Goal: Find specific page/section: Find specific page/section

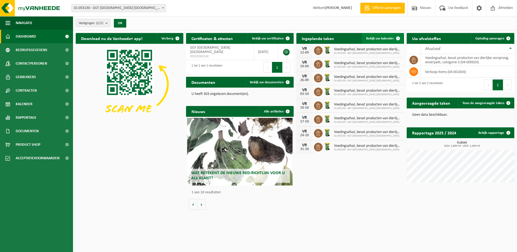
click at [383, 39] on span "Bekijk uw kalender" at bounding box center [380, 39] width 28 height 4
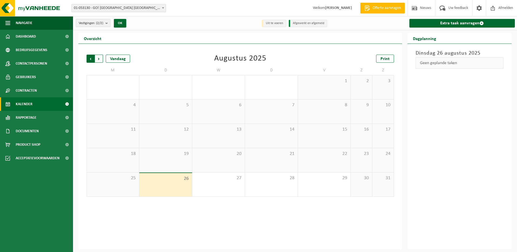
click at [97, 58] on span "Volgende" at bounding box center [99, 59] width 8 height 8
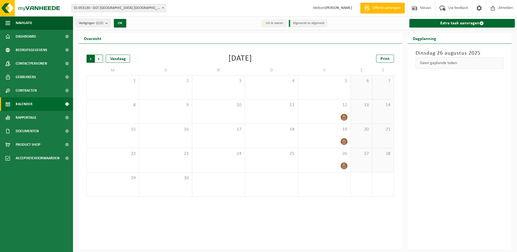
click at [99, 57] on span "Volgende" at bounding box center [99, 59] width 8 height 8
click at [99, 60] on span "Volgende" at bounding box center [99, 59] width 8 height 8
click at [89, 61] on span "Vorige" at bounding box center [91, 59] width 8 height 8
click at [99, 61] on span "Volgende" at bounding box center [99, 59] width 8 height 8
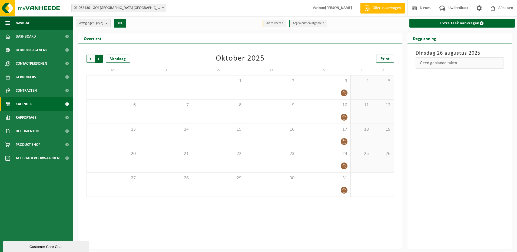
click at [92, 60] on span "Vorige" at bounding box center [91, 59] width 8 height 8
click at [508, 7] on span "Afmelden" at bounding box center [505, 8] width 17 height 16
